Goal: Information Seeking & Learning: Learn about a topic

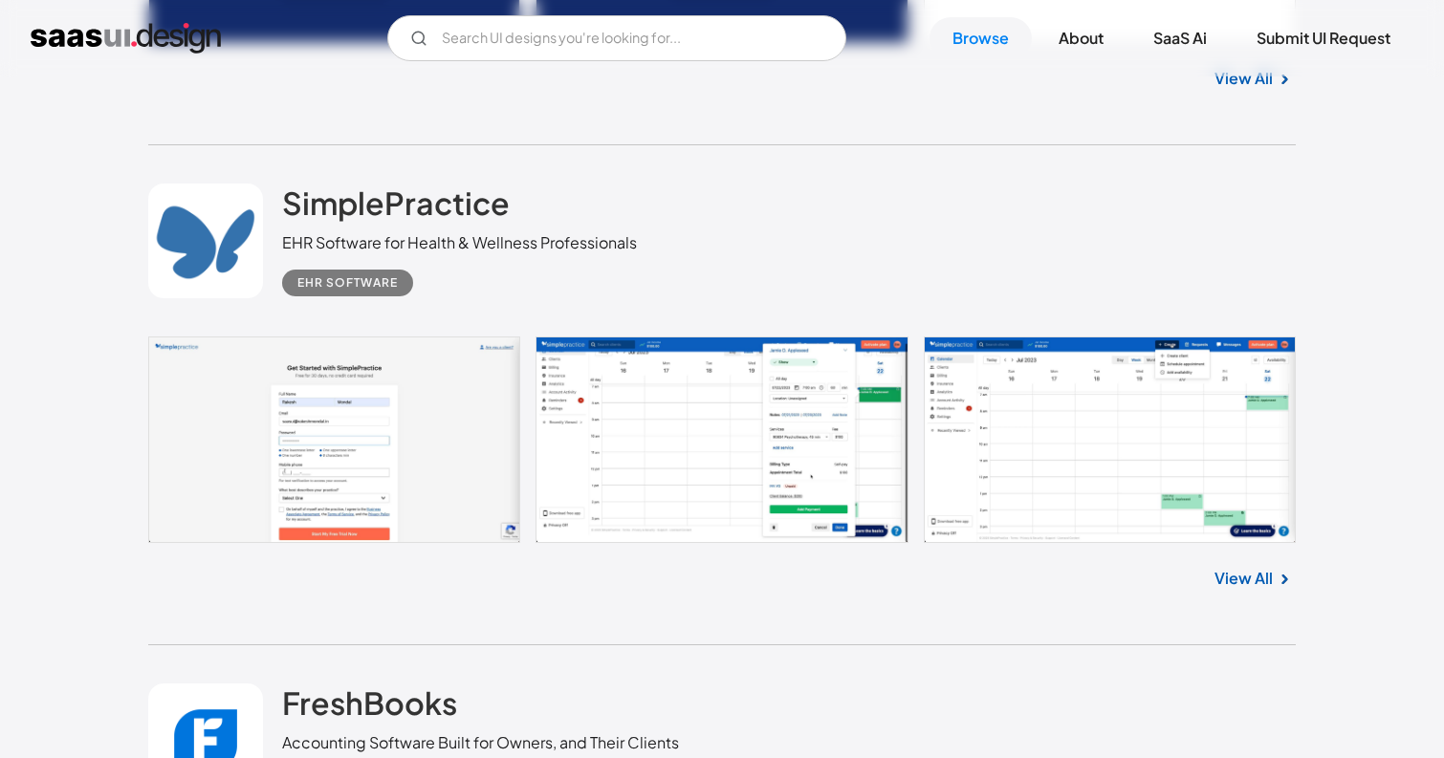
scroll to position [31294, 0]
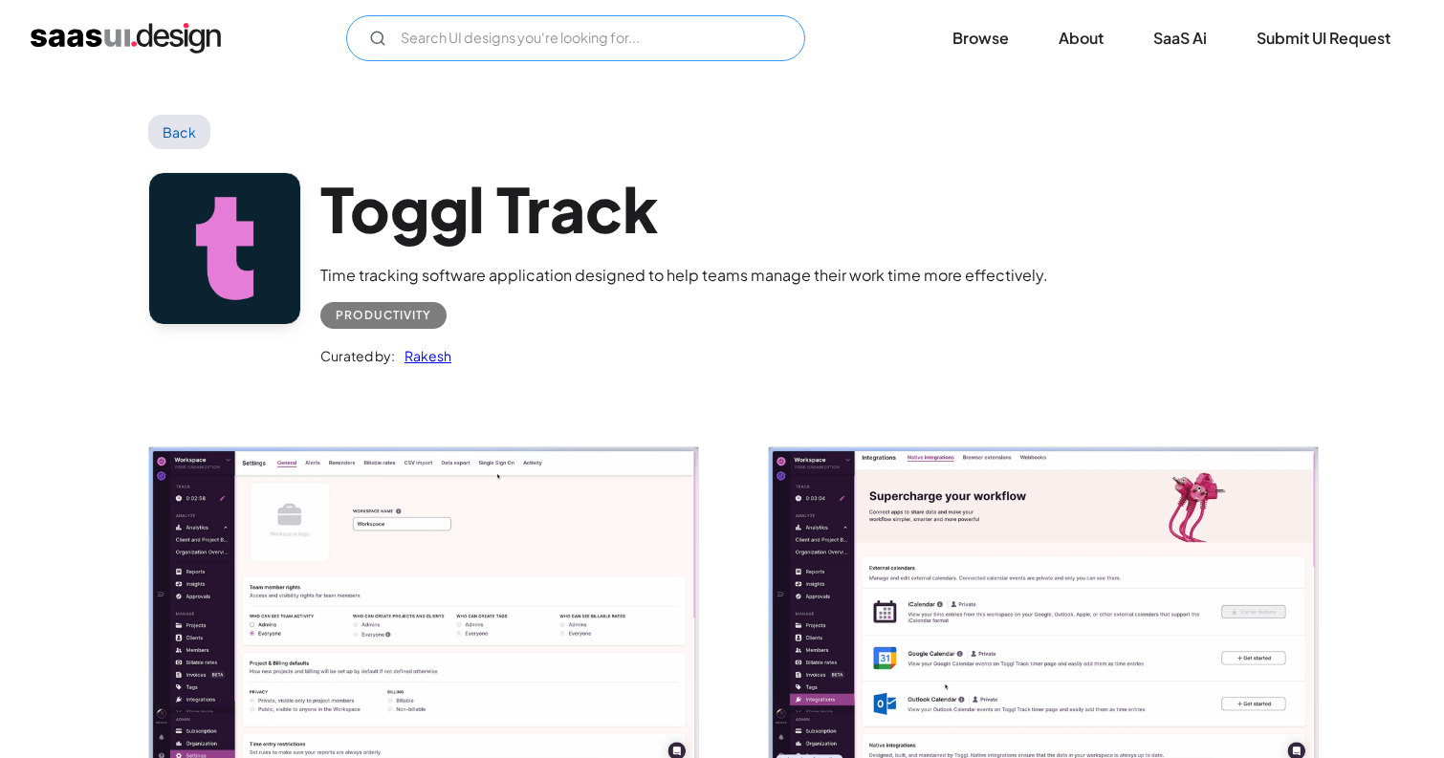
click at [447, 47] on input "Email Form" at bounding box center [575, 38] width 459 height 46
type input "insurance"
click at [988, 49] on link "Browse" at bounding box center [980, 38] width 102 height 42
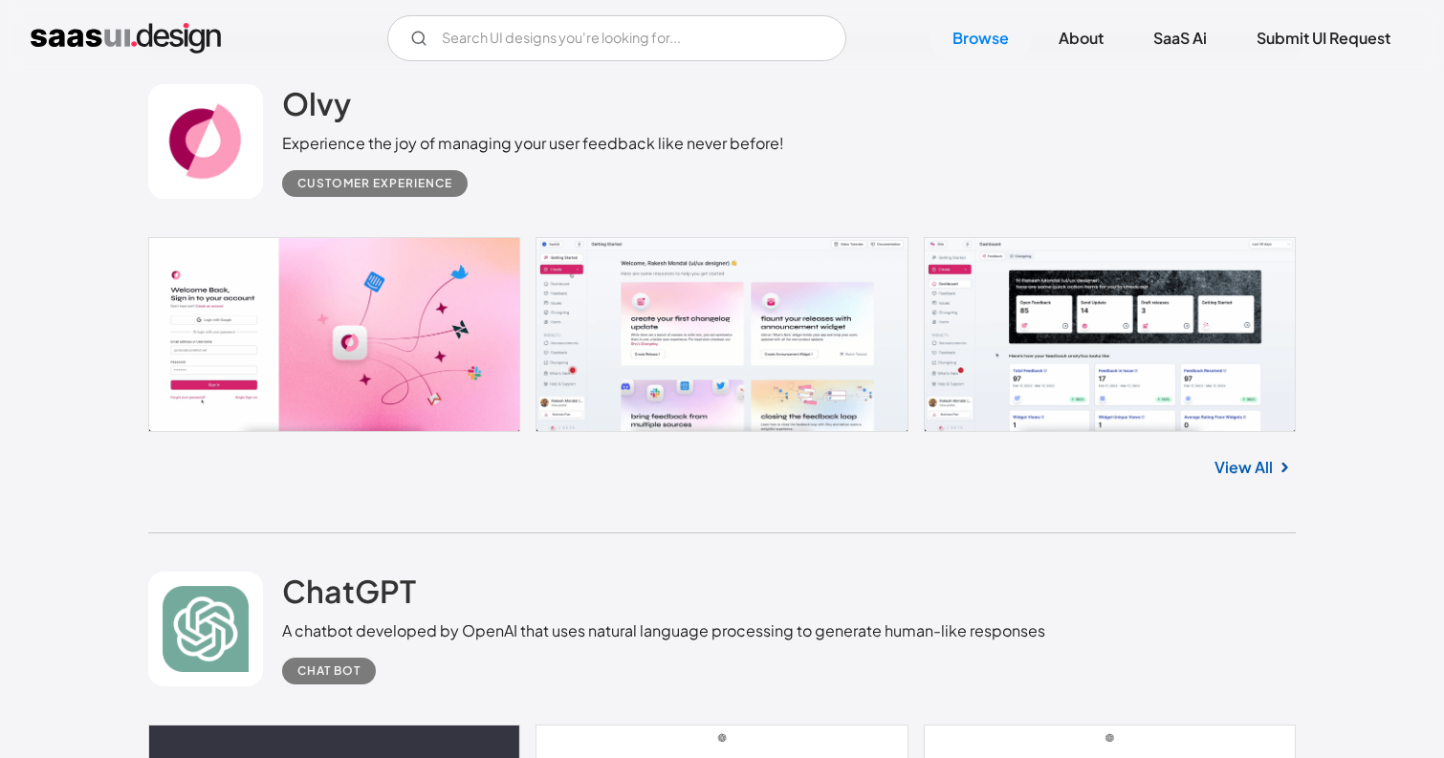
scroll to position [1098, 0]
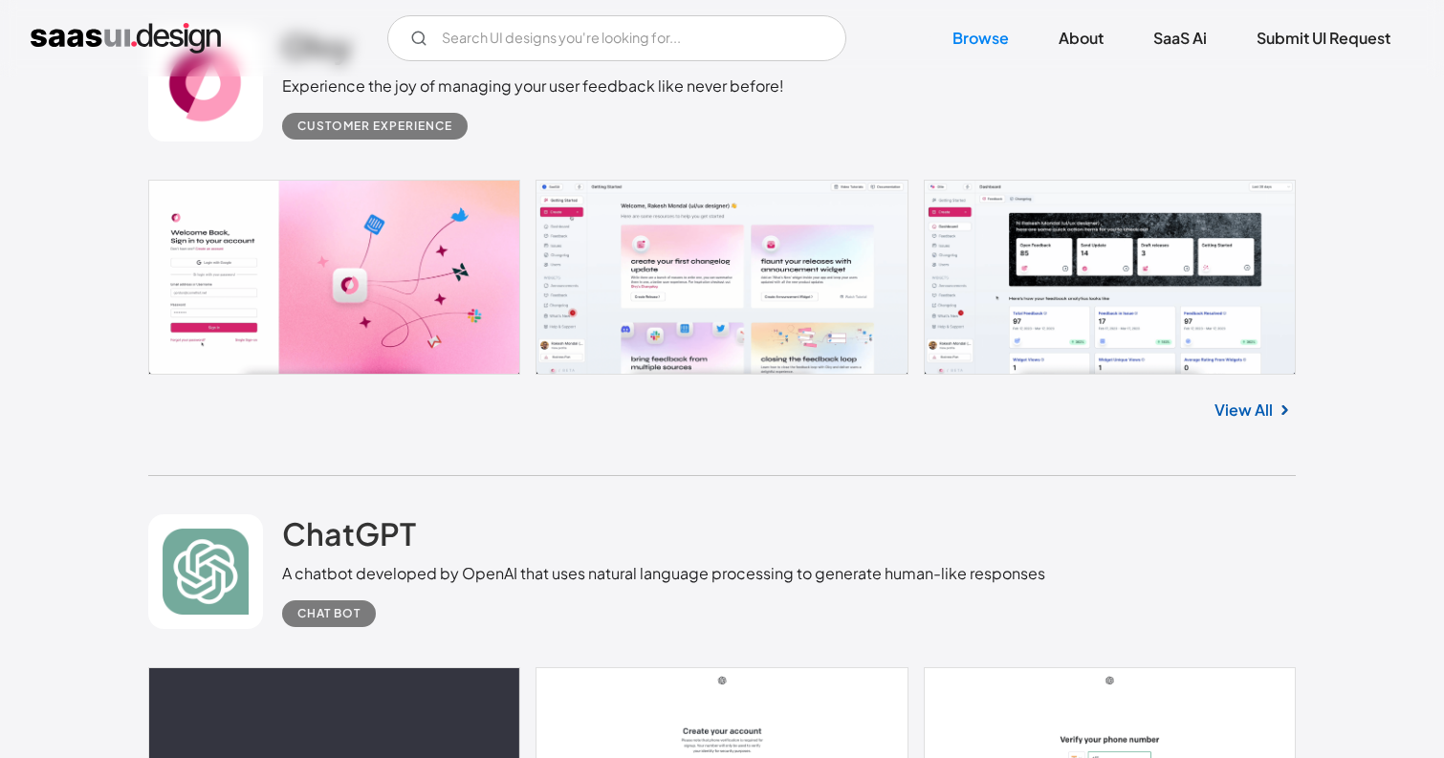
click at [1254, 407] on link "View All" at bounding box center [1243, 410] width 58 height 23
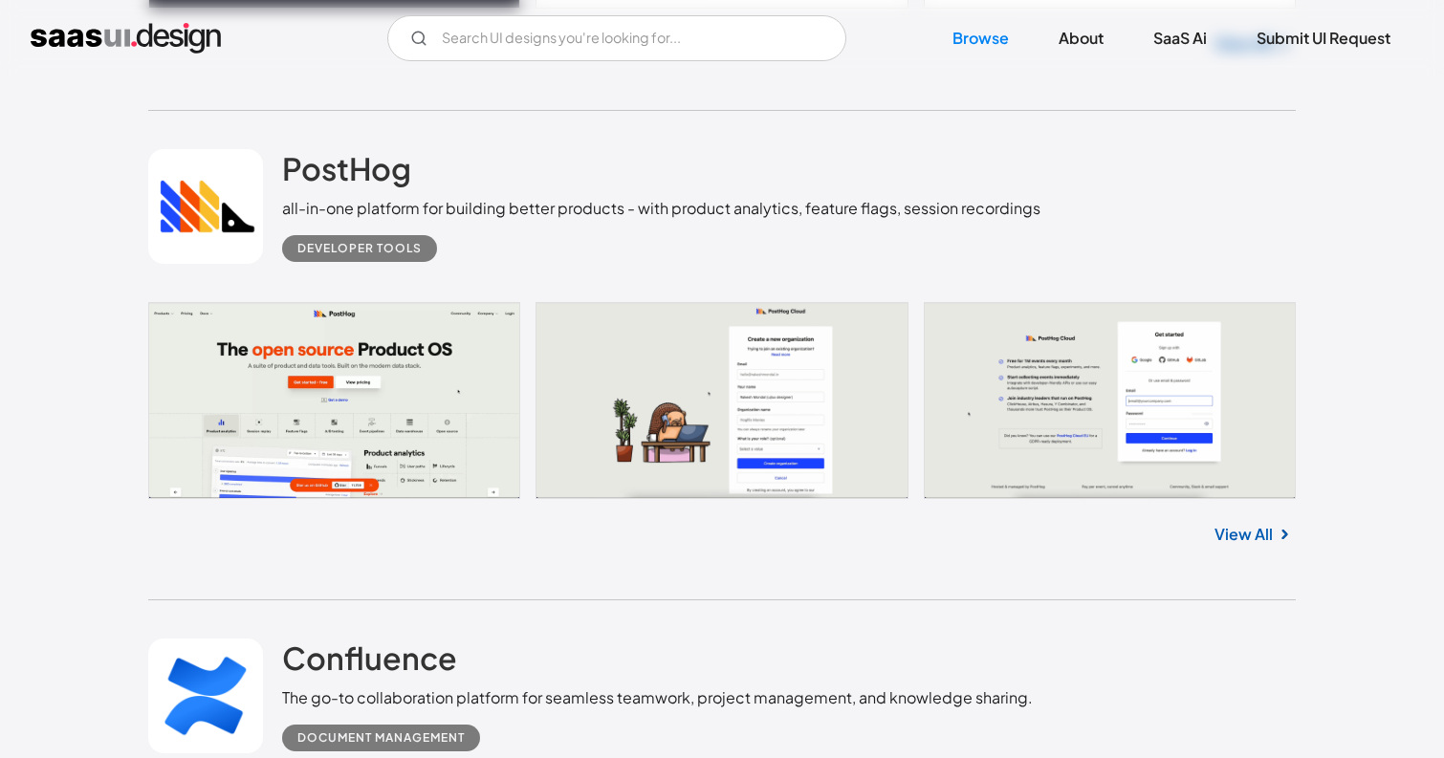
scroll to position [2033, 0]
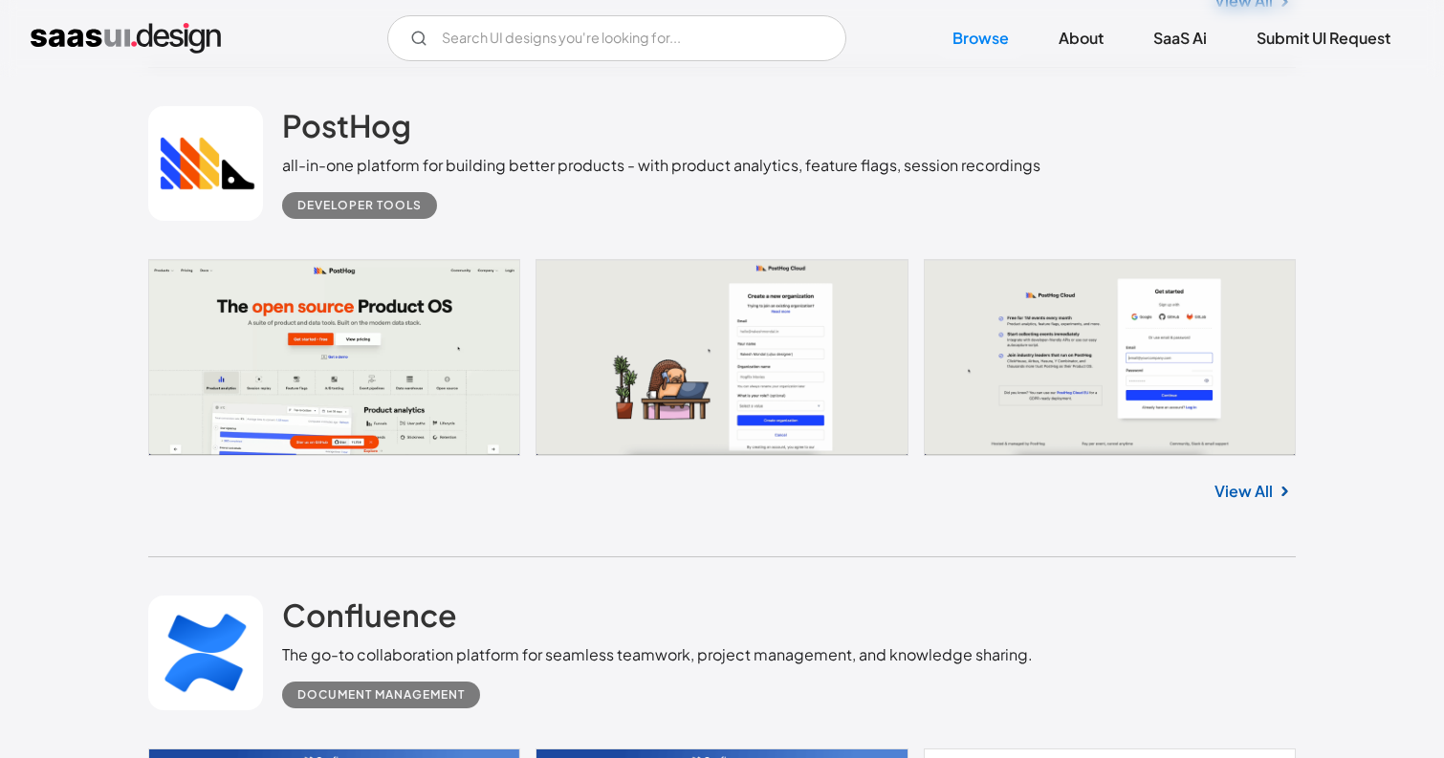
click at [1259, 497] on link "View All" at bounding box center [1243, 491] width 58 height 23
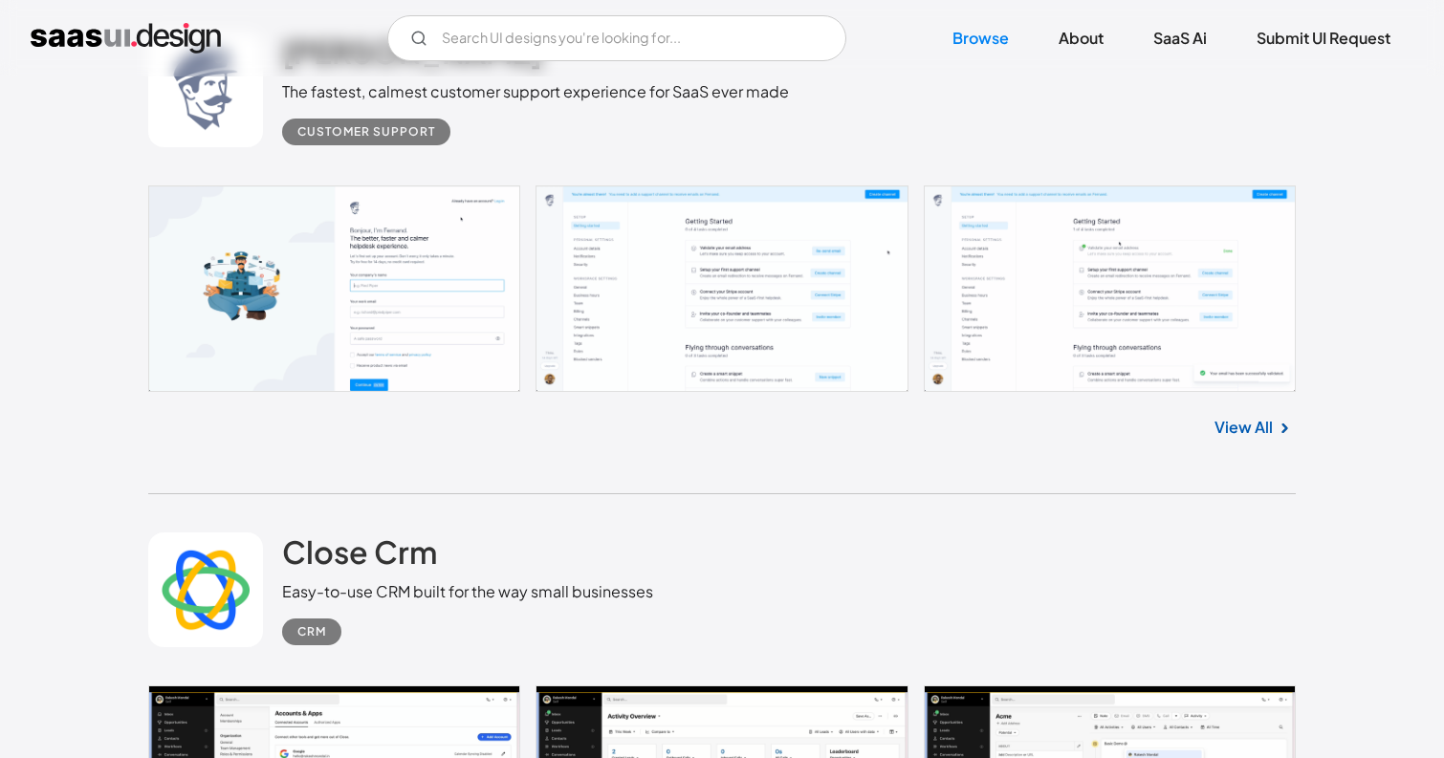
scroll to position [3133, 0]
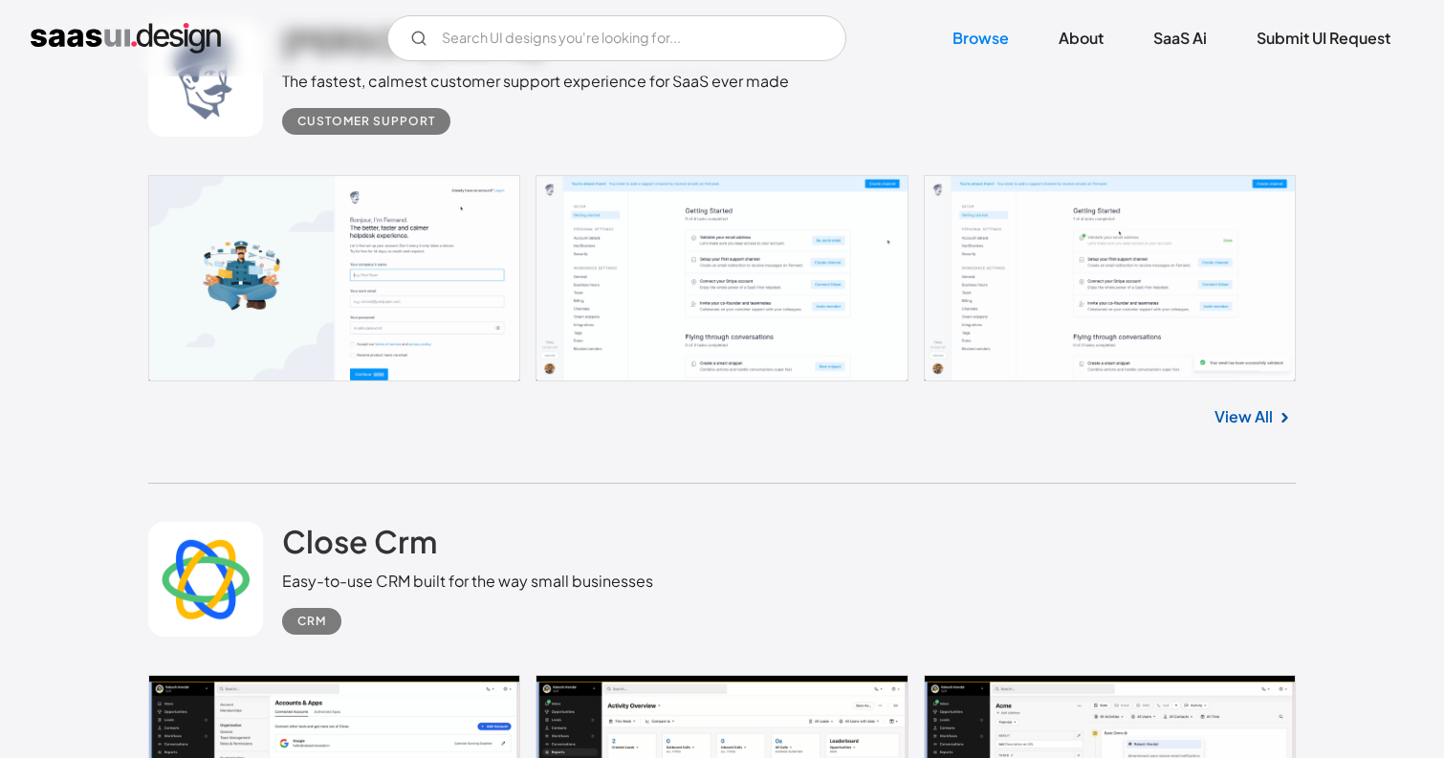
click at [1264, 408] on link "View All" at bounding box center [1243, 416] width 58 height 23
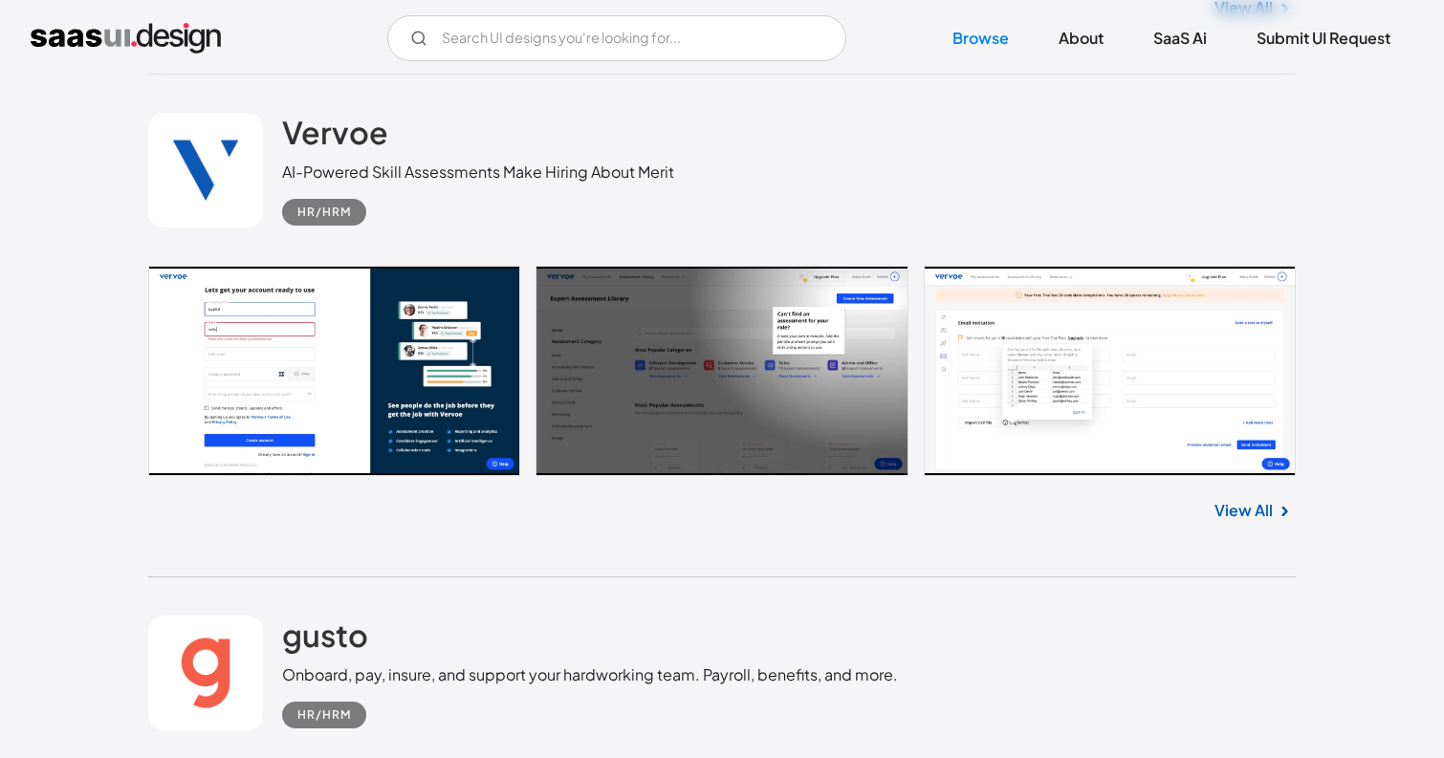
scroll to position [4060, 0]
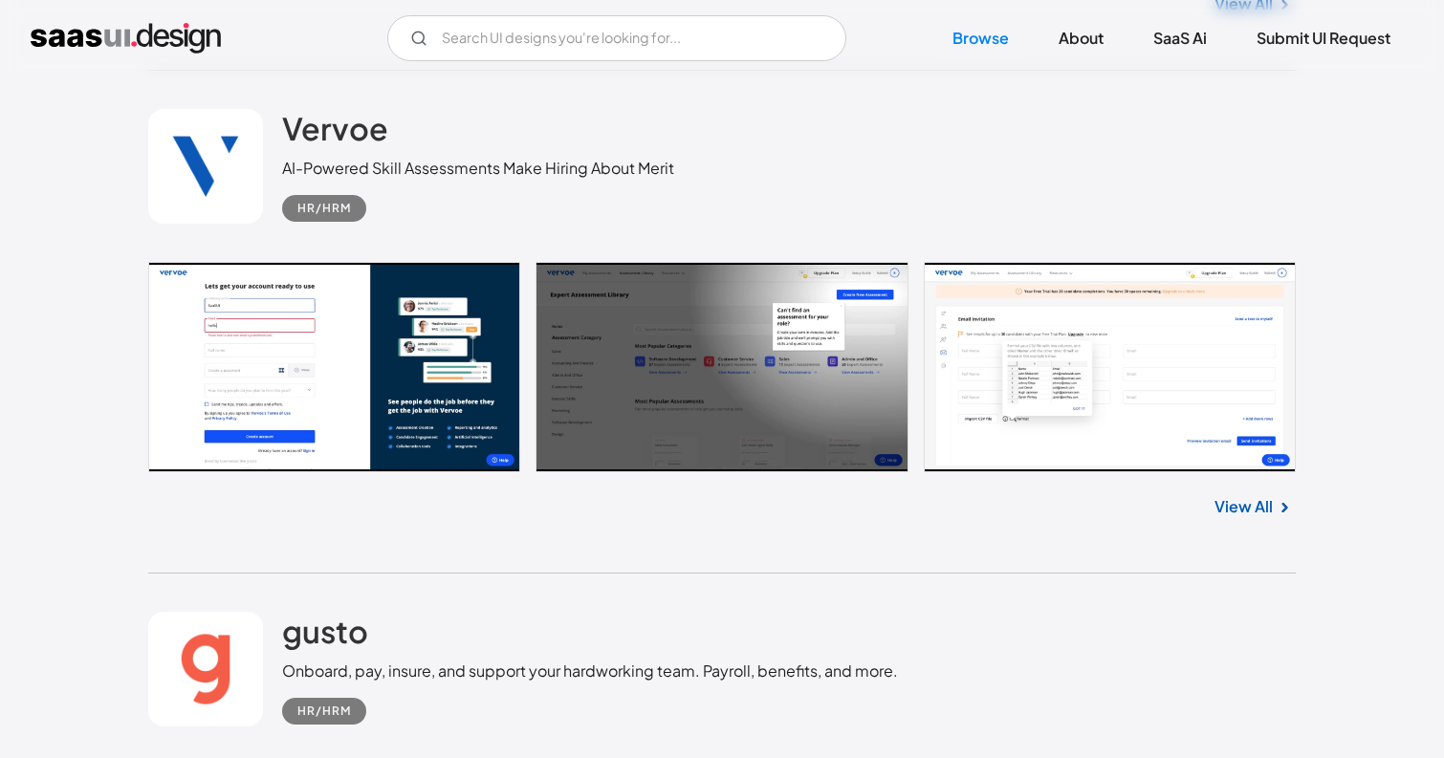
click at [1243, 516] on link "View All" at bounding box center [1243, 506] width 58 height 23
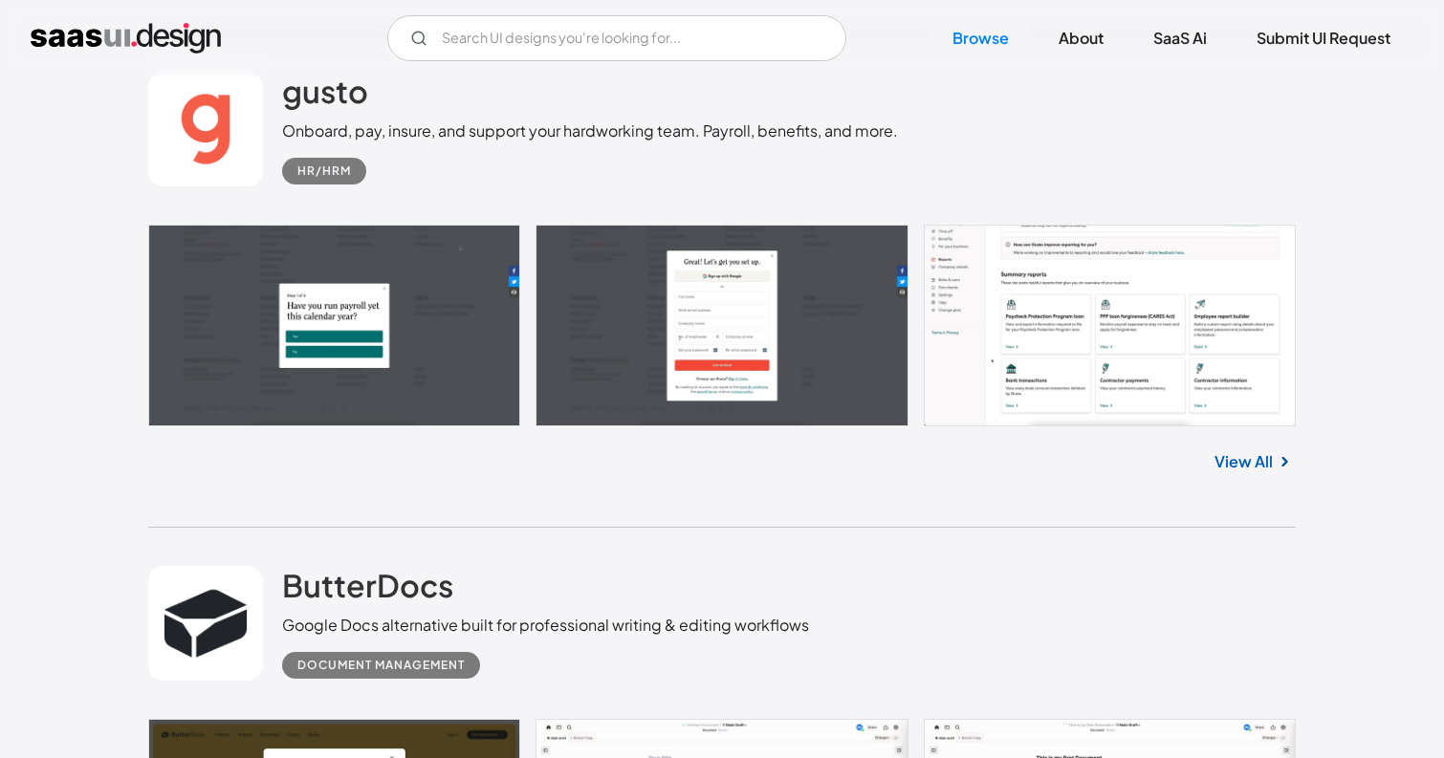
scroll to position [4624, 0]
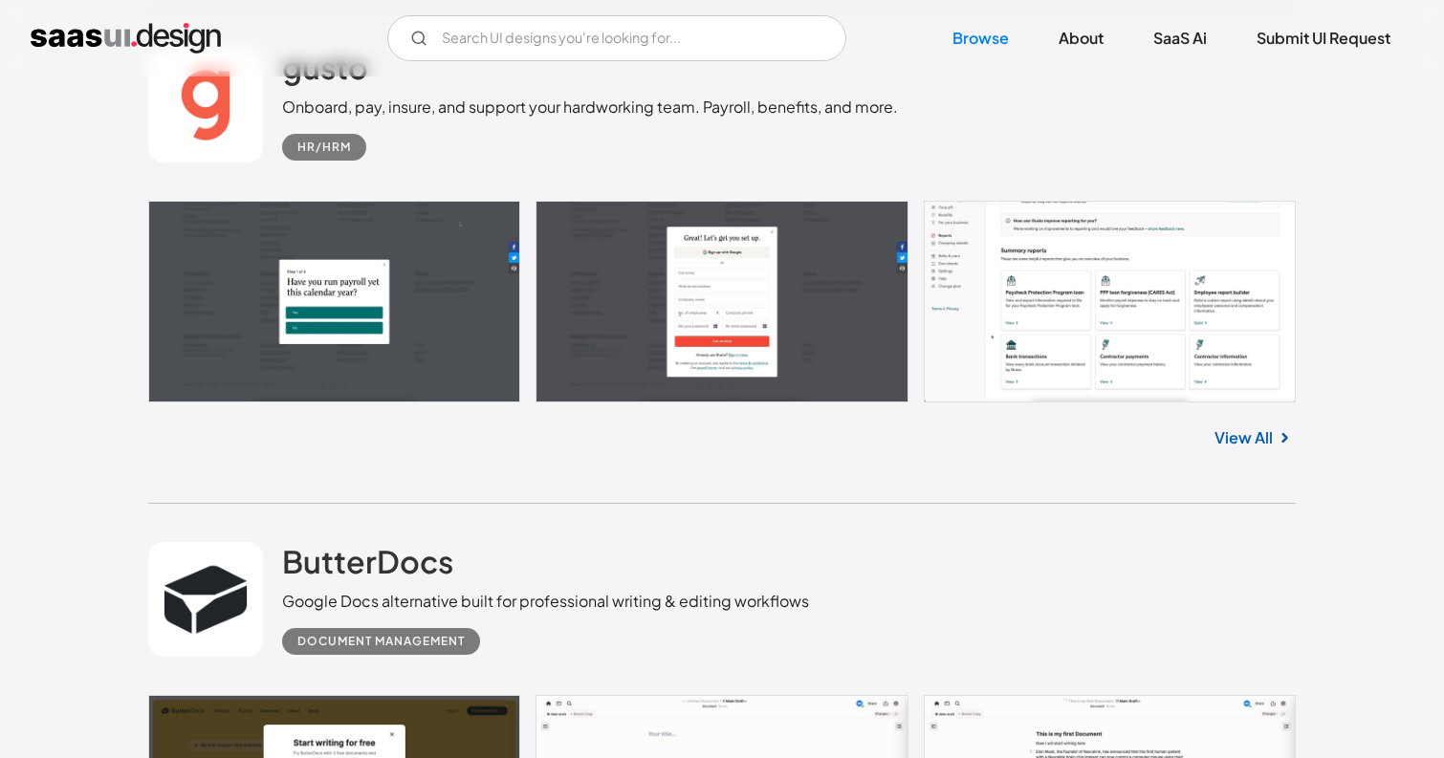
click at [1250, 439] on link "View All" at bounding box center [1243, 437] width 58 height 23
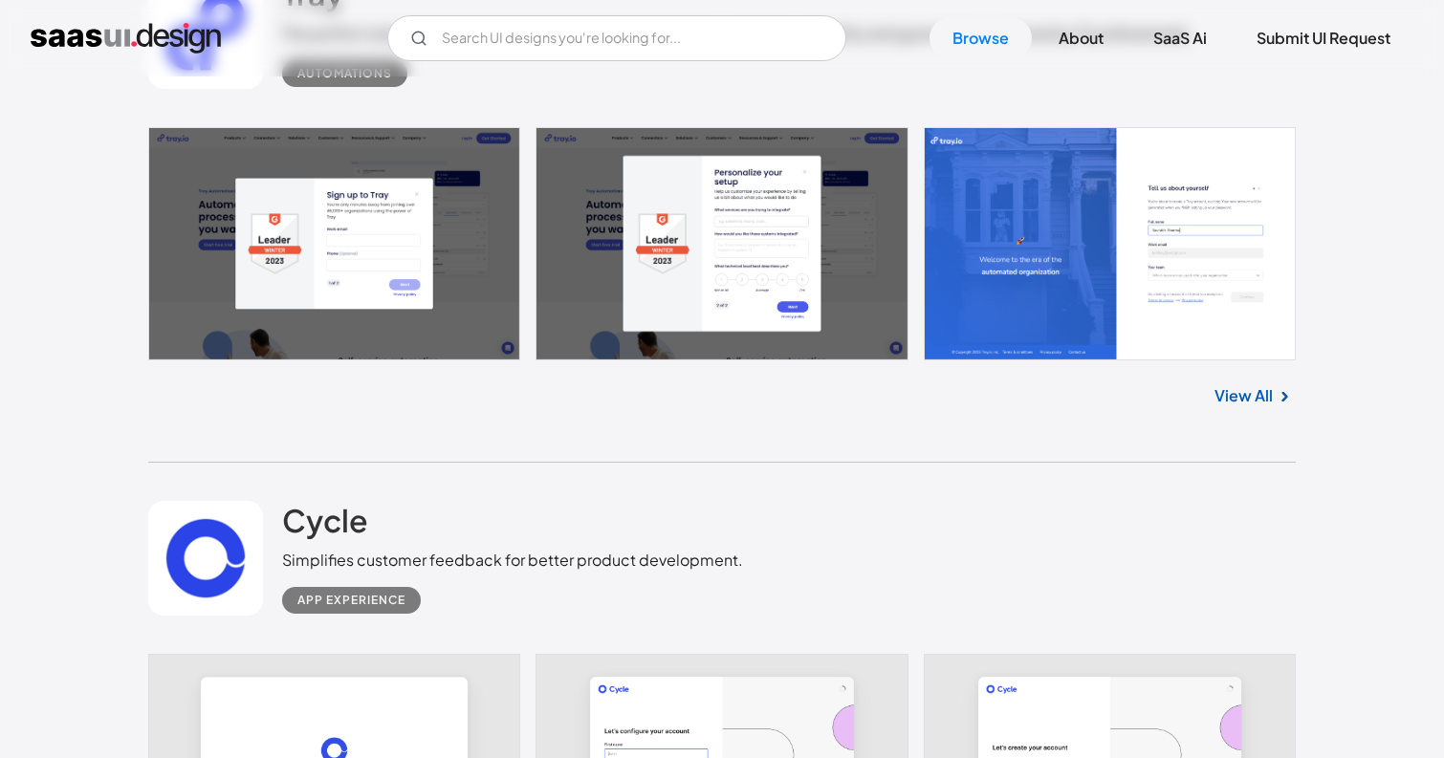
scroll to position [13205, 0]
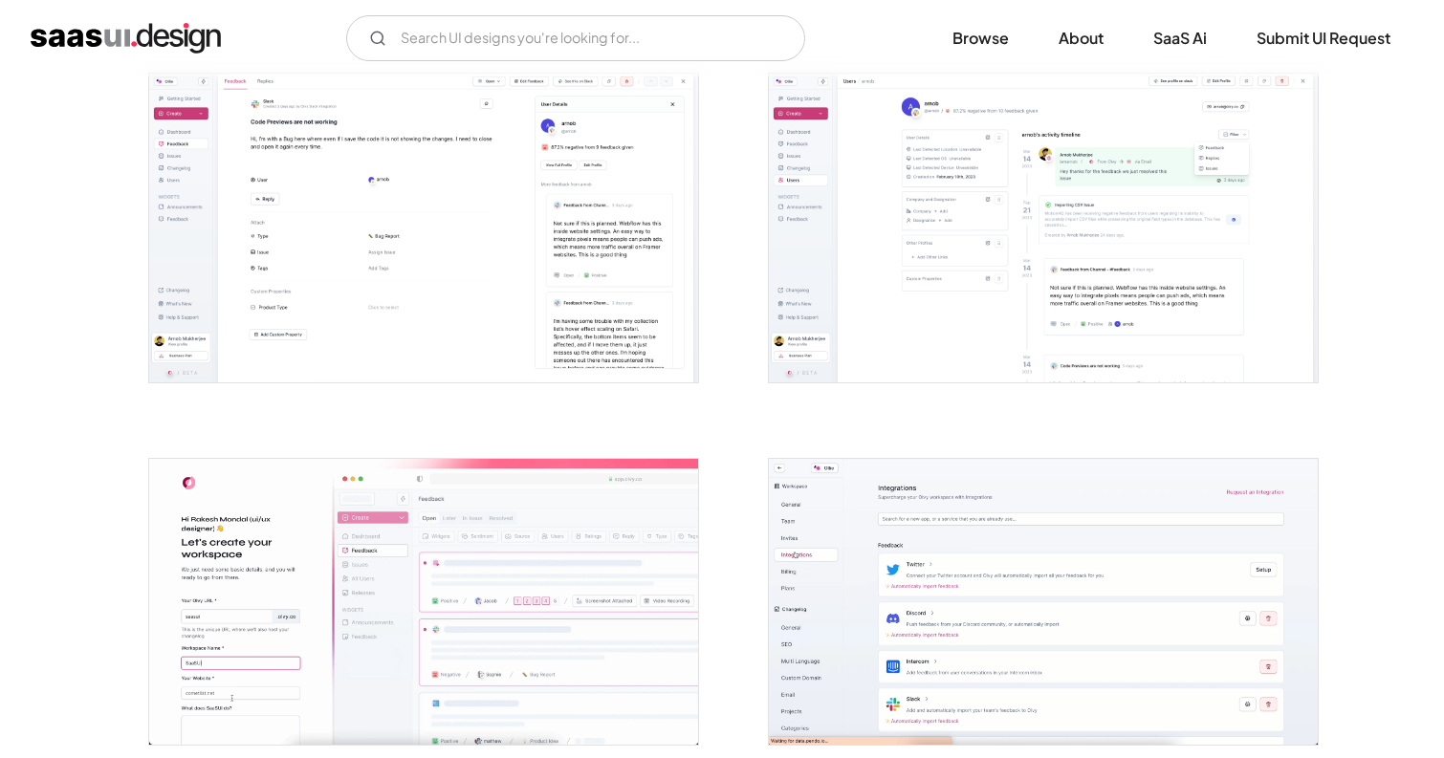
scroll to position [4155, 0]
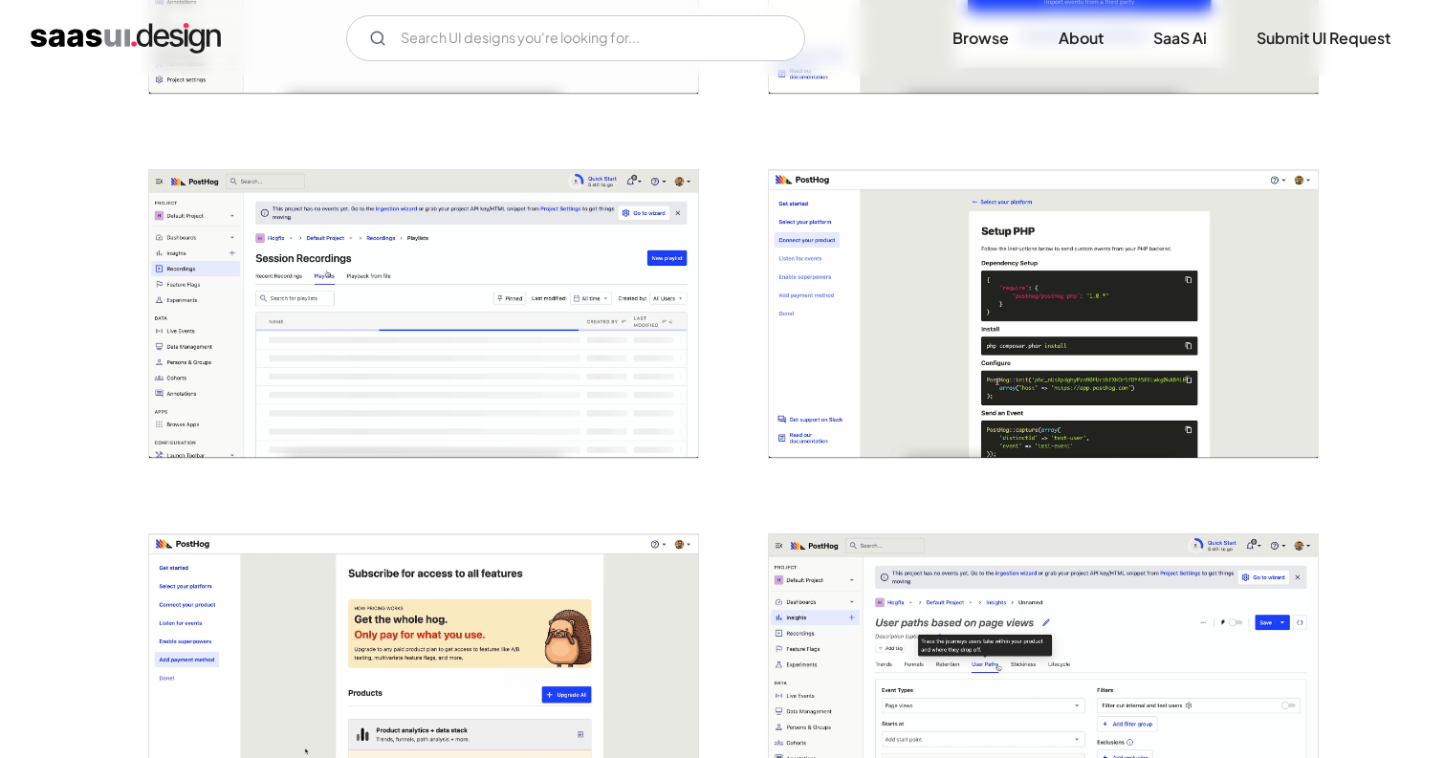
scroll to position [4327, 0]
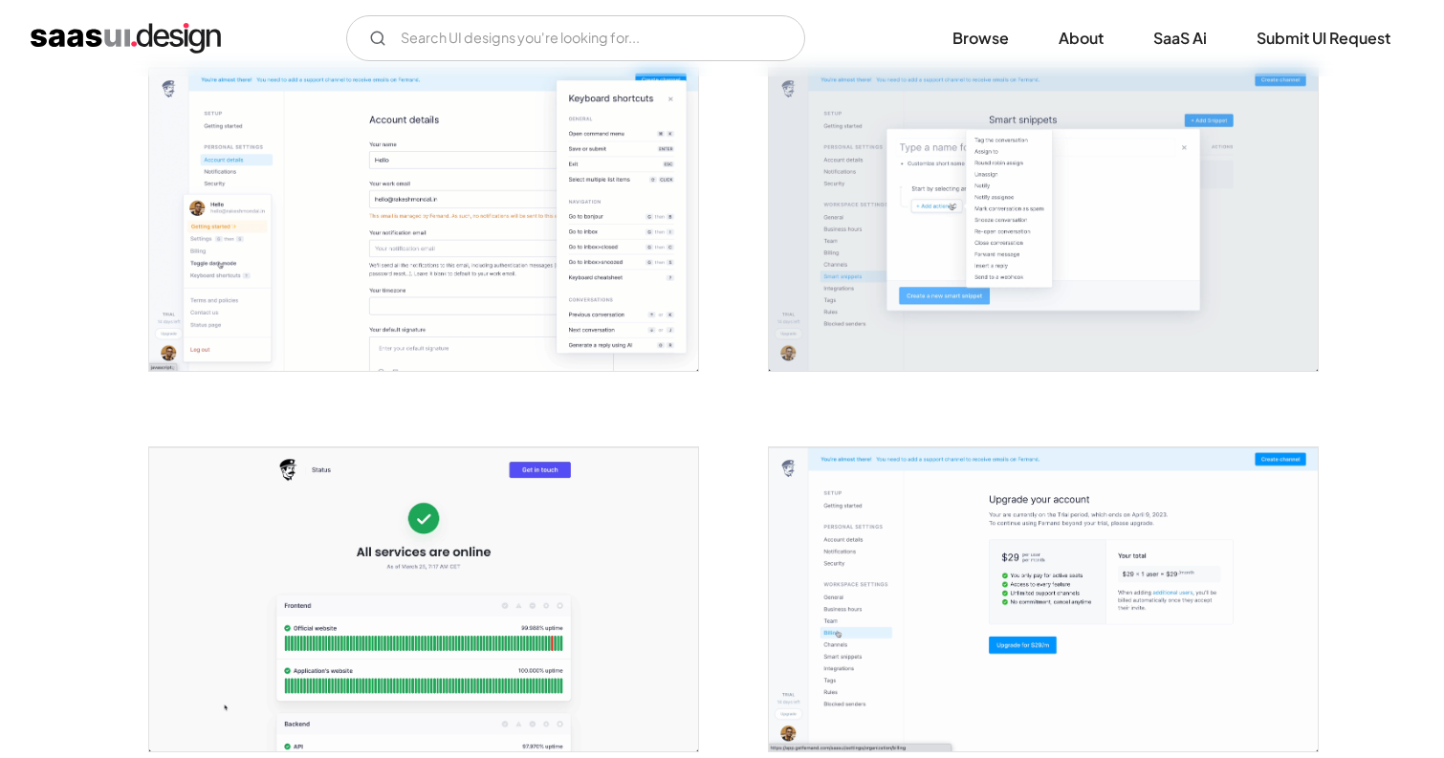
scroll to position [4105, 0]
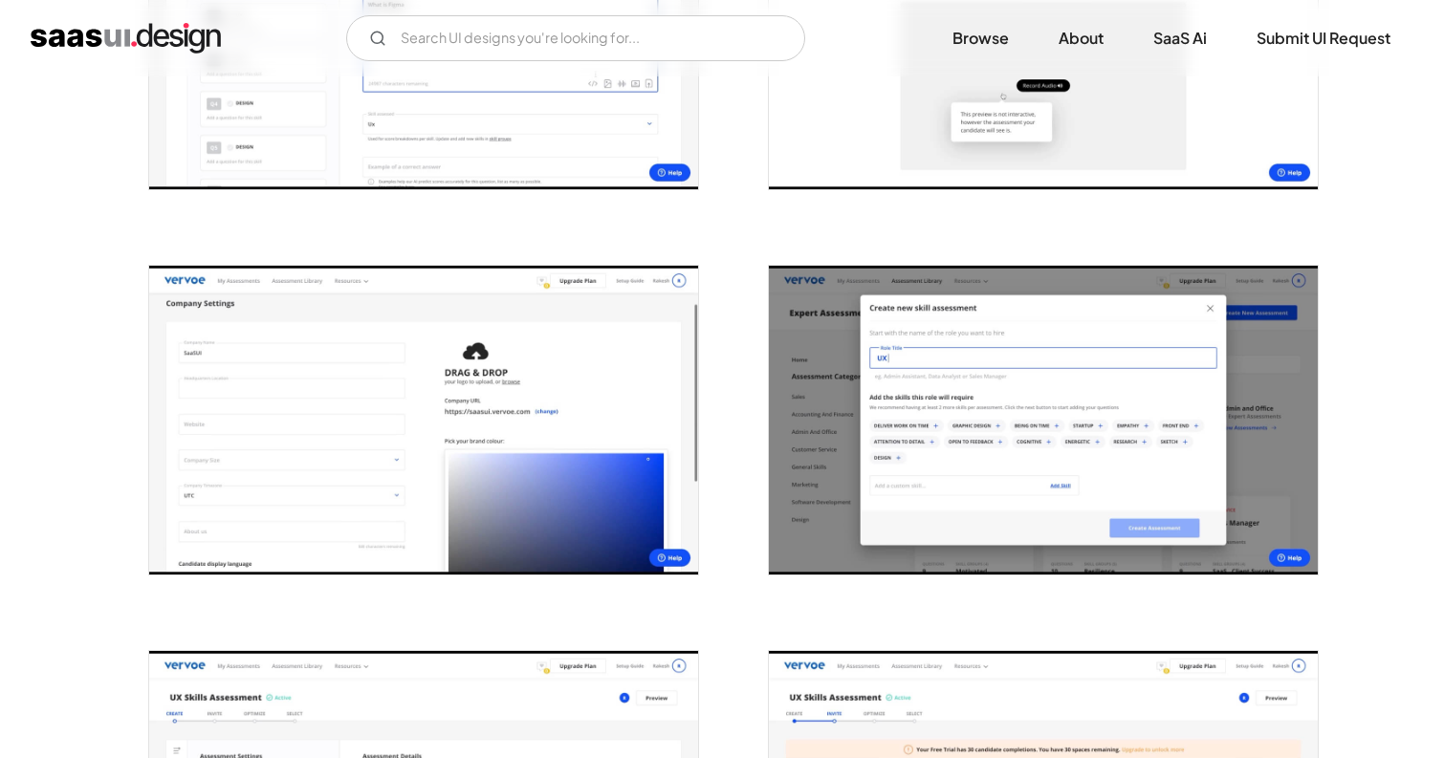
scroll to position [1404, 0]
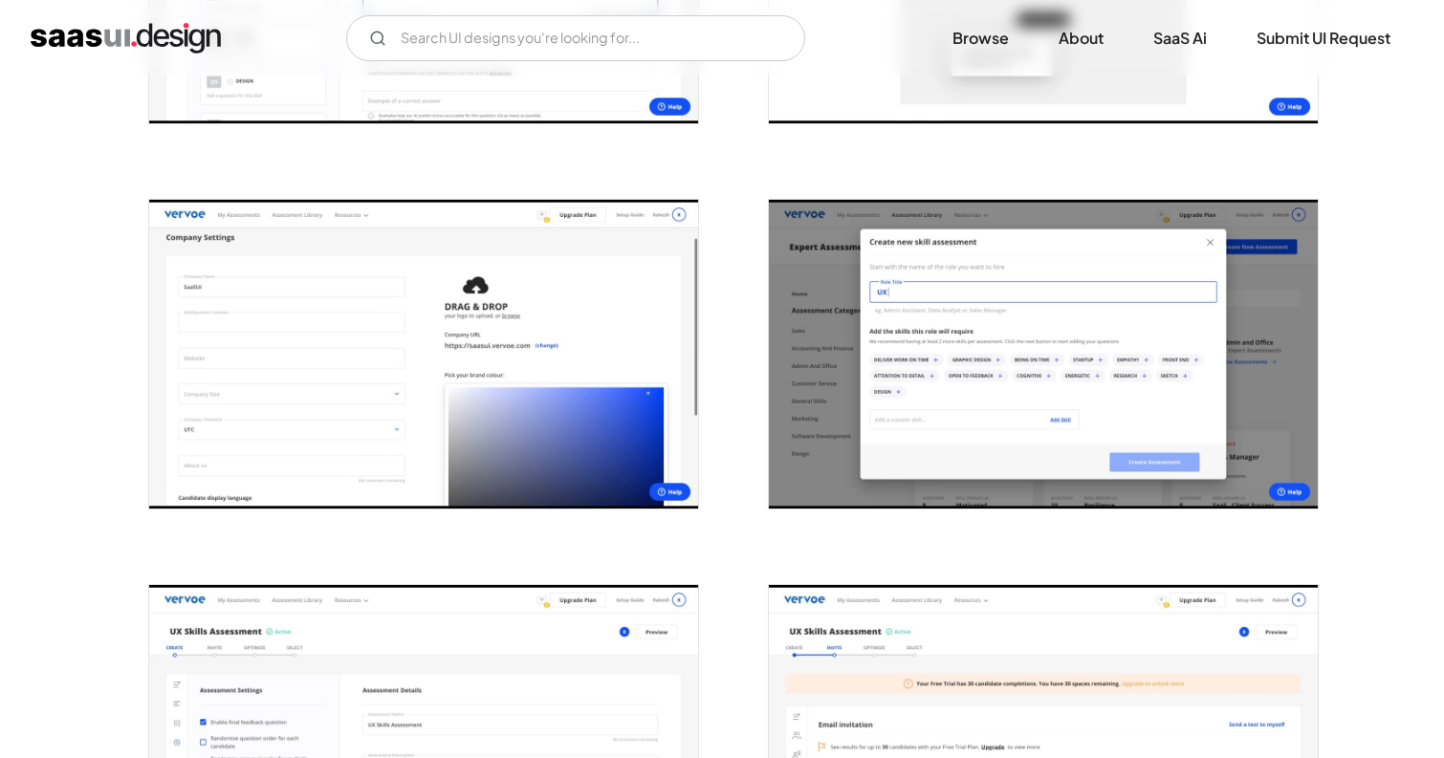
click at [746, 217] on div at bounding box center [1032, 342] width 574 height 385
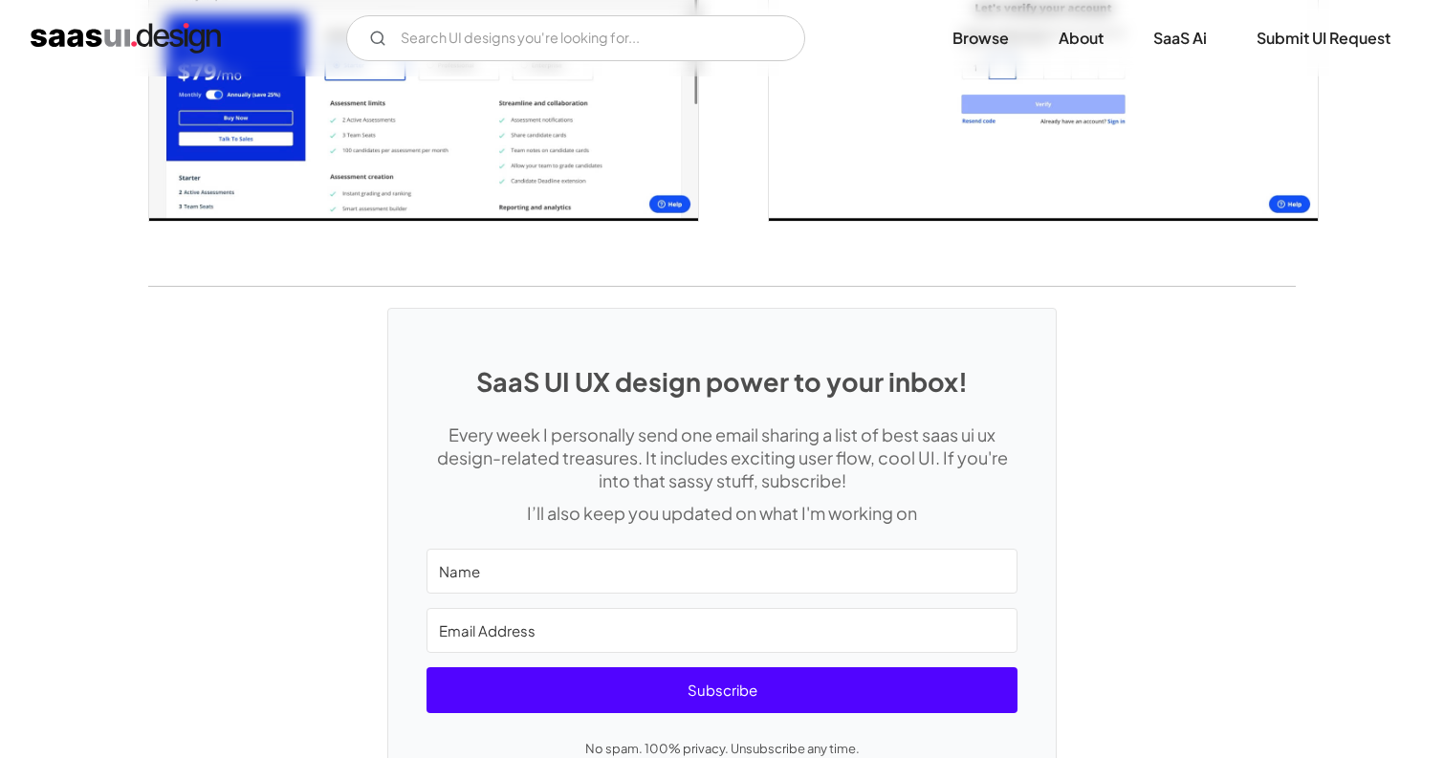
scroll to position [4155, 0]
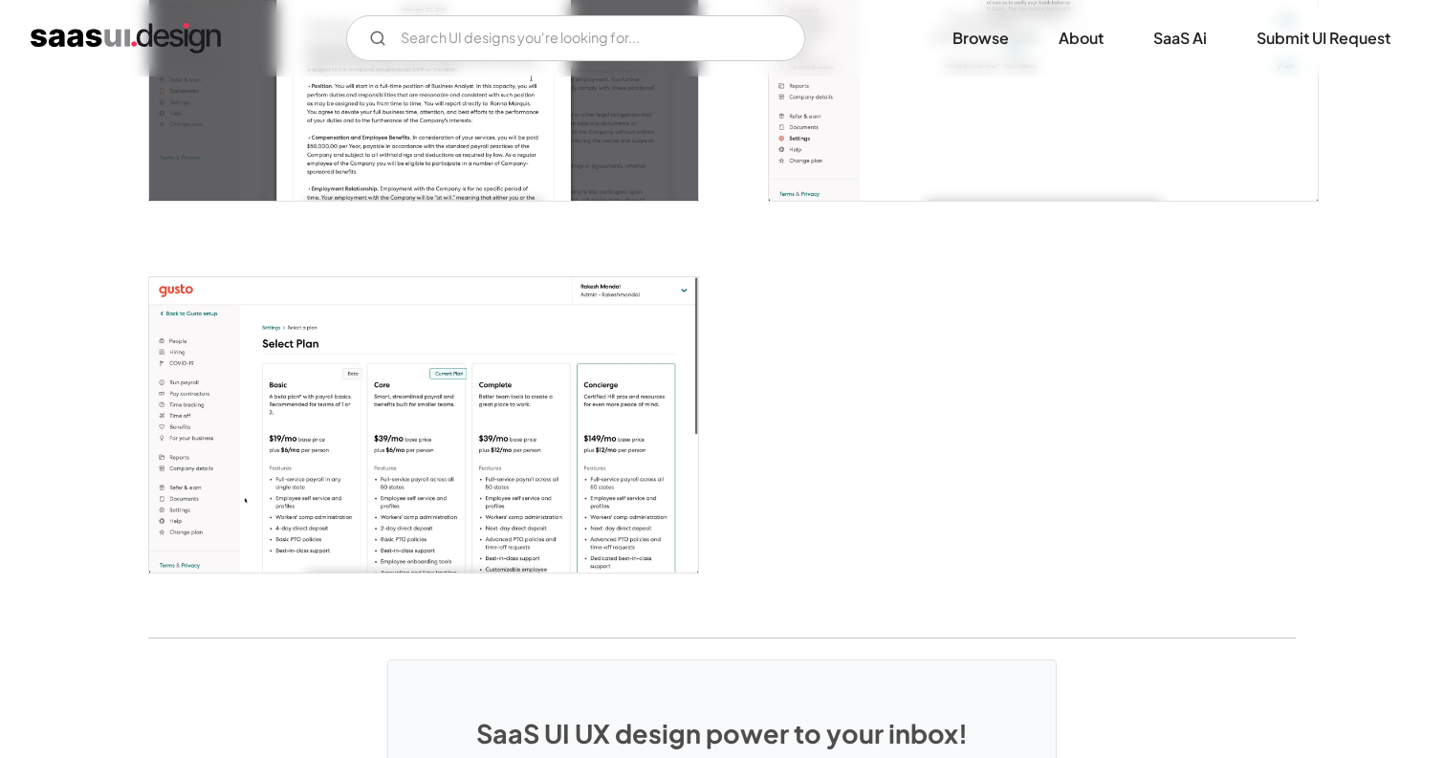
scroll to position [4640, 0]
